Goal: Feedback & Contribution: Submit feedback/report problem

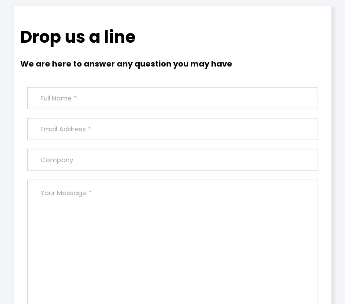
scroll to position [309, 0]
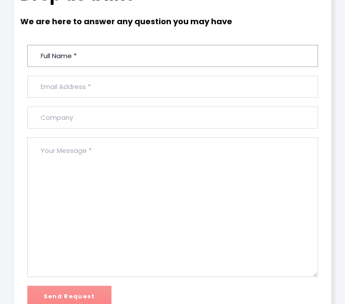
click at [79, 51] on input "text" at bounding box center [172, 56] width 291 height 22
type input "[PERSON_NAME]"
type input "[PERSON_NAME][EMAIL_ADDRESS][DOMAIN_NAME]"
type input "[DOMAIN_NAME]"
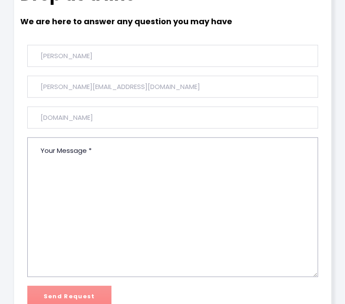
drag, startPoint x: 115, startPoint y: 190, endPoint x: 104, endPoint y: 207, distance: 20.4
click at [115, 194] on textarea at bounding box center [172, 208] width 291 height 140
paste textarea "[EMAIL_ADDRESS][DOMAIN_NAME]"
click at [101, 217] on textarea "[EMAIL_ADDRESS][DOMAIN_NAME]" at bounding box center [172, 208] width 291 height 140
paste textarea "Hello, I’d like to contribute an article to your site on “marketing methods tim…"
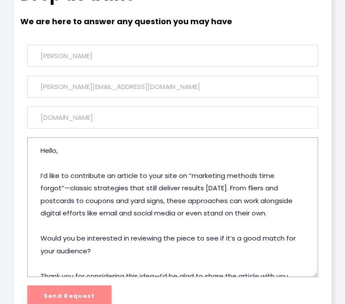
scroll to position [118, 0]
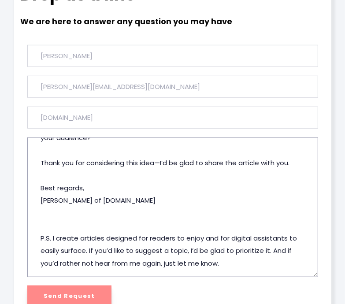
type textarea "Hello, I’d like to contribute an article to your site on “marketing methods tim…"
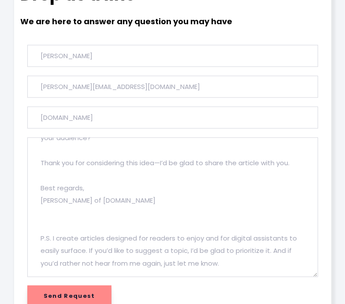
click at [75, 294] on input "Send Request" at bounding box center [69, 297] width 84 height 22
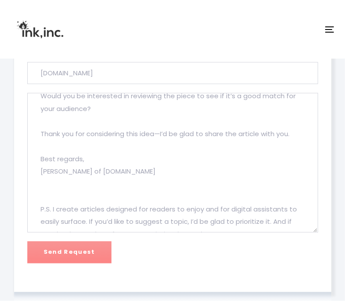
scroll to position [125, 0]
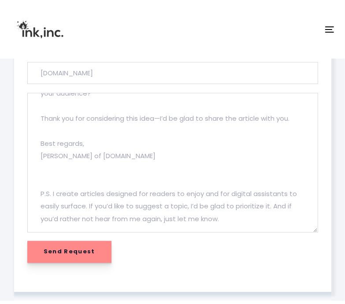
click at [62, 252] on input "Send Request" at bounding box center [69, 252] width 84 height 22
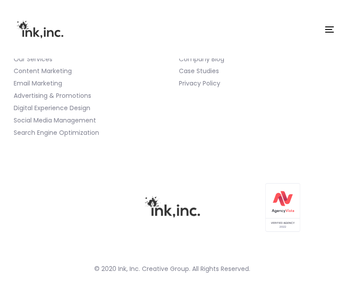
scroll to position [809, 0]
